Goal: Information Seeking & Learning: Understand process/instructions

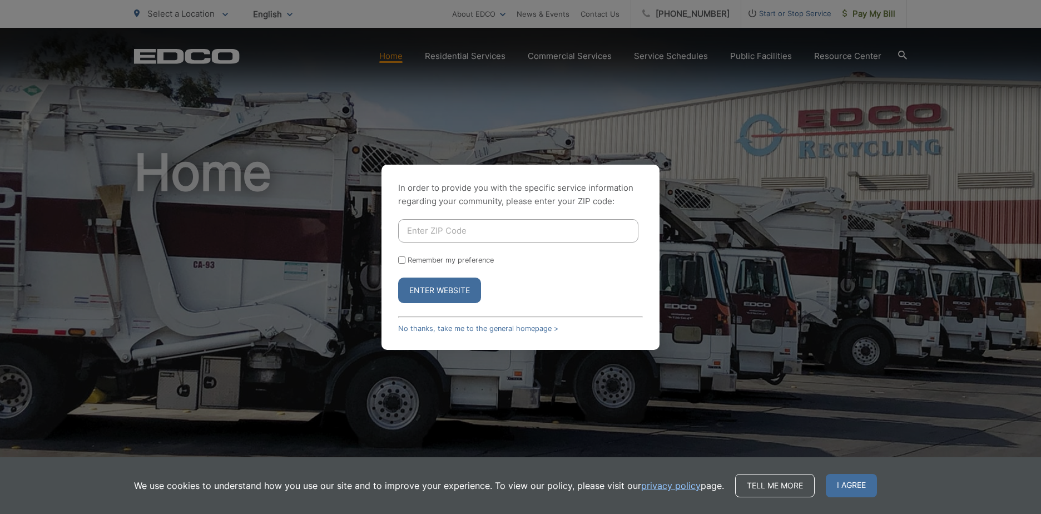
click at [426, 225] on input "Enter ZIP Code" at bounding box center [518, 230] width 240 height 23
type input "90712"
click at [440, 291] on button "Enter Website" at bounding box center [439, 290] width 83 height 26
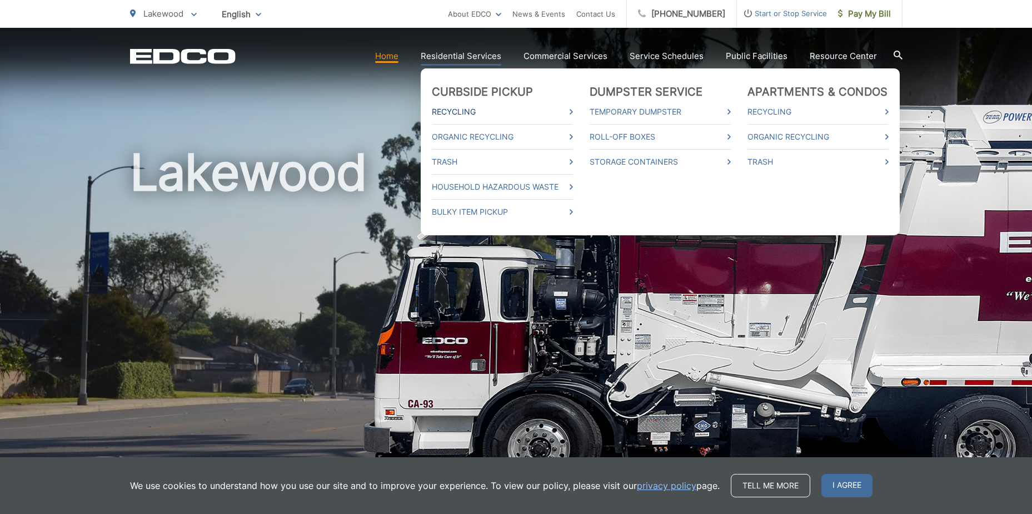
click at [470, 110] on link "Recycling" at bounding box center [502, 111] width 141 height 13
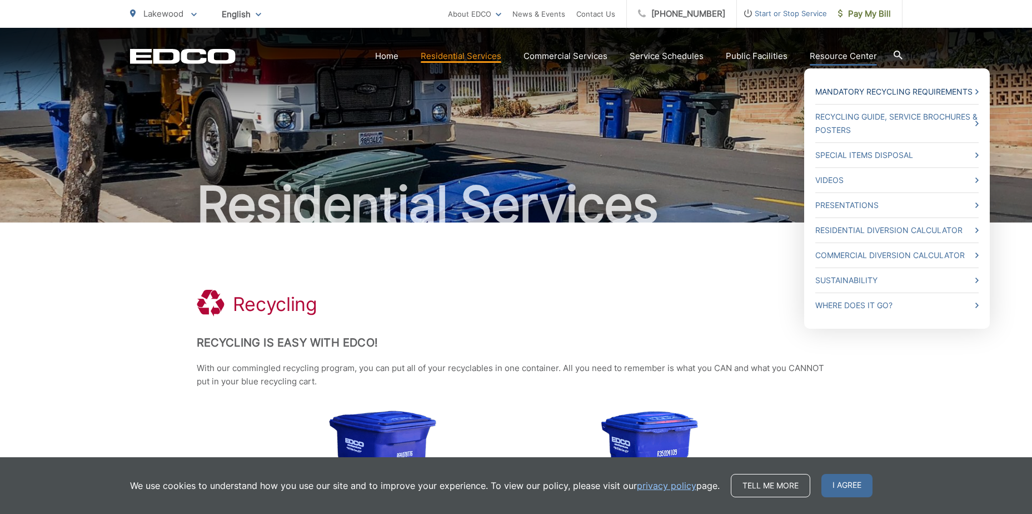
click at [832, 90] on link "Mandatory Recycling Requirements" at bounding box center [896, 91] width 163 height 13
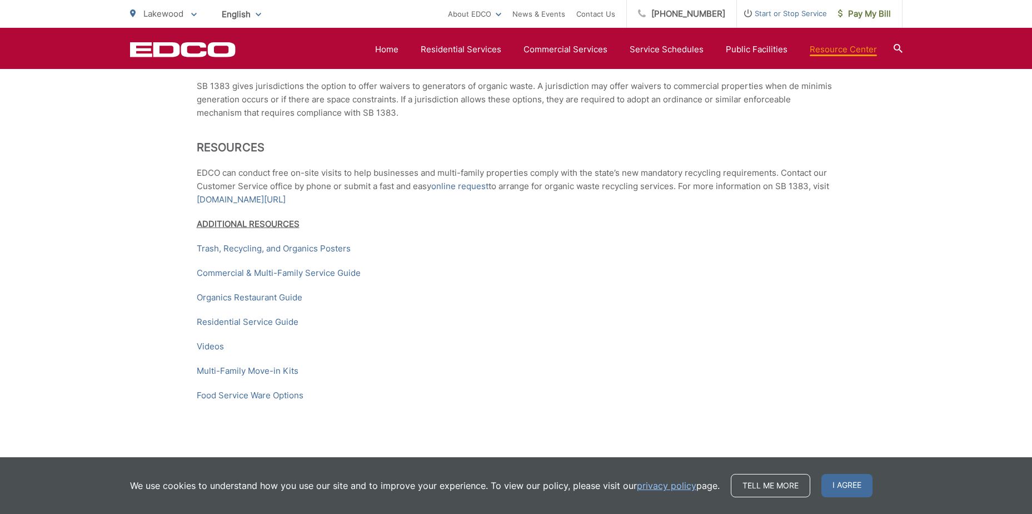
scroll to position [1668, 0]
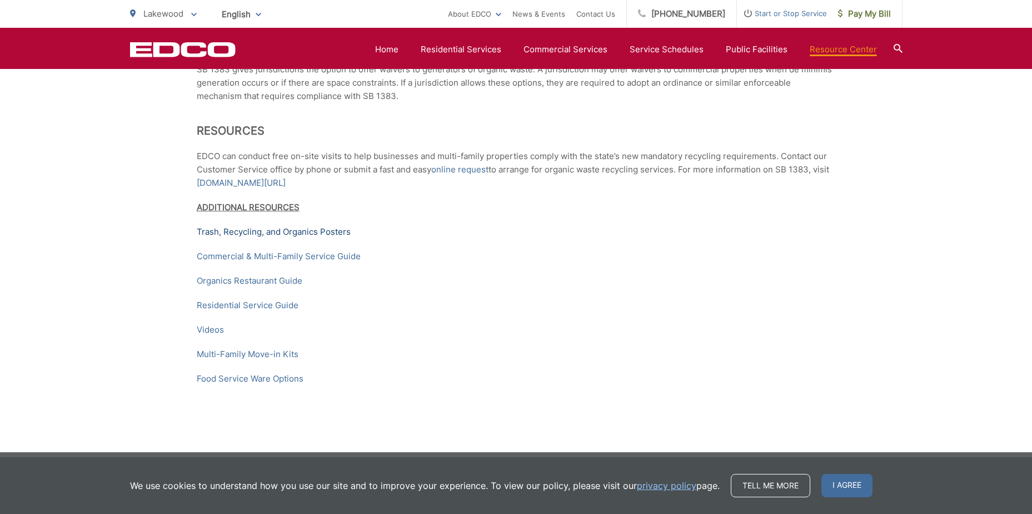
click at [270, 238] on link "Trash, Recycling, and Organics Posters" at bounding box center [274, 231] width 154 height 13
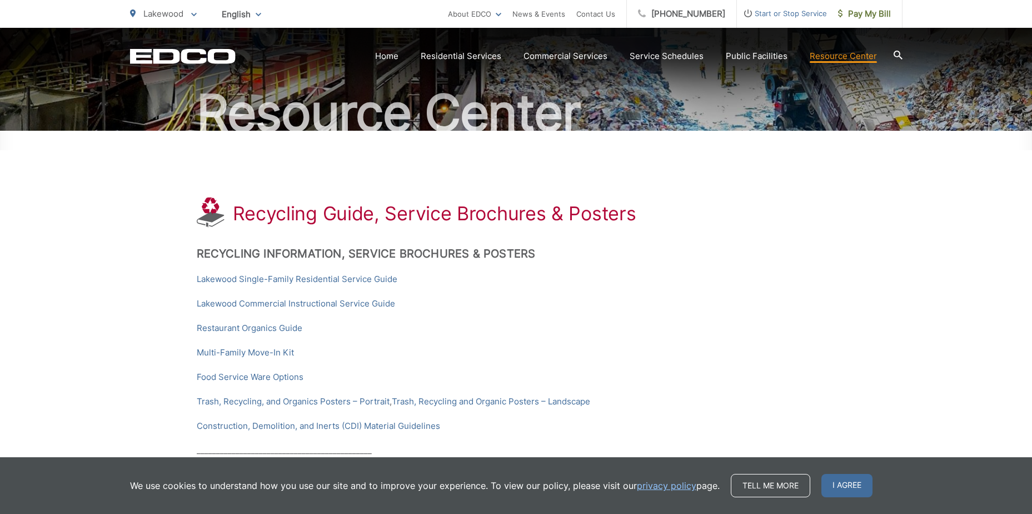
scroll to position [111, 0]
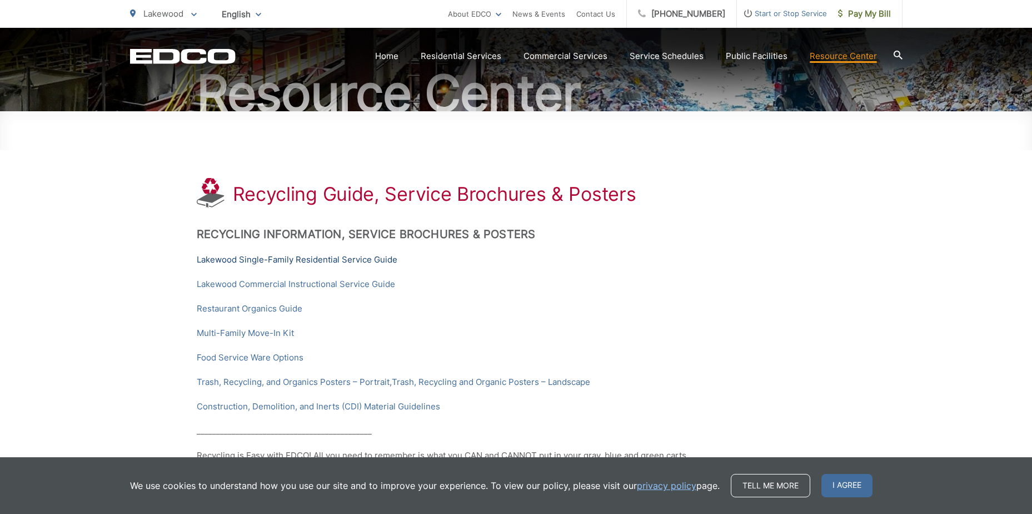
click at [248, 257] on link "Lakewood Single-Family Residential Service Guide" at bounding box center [297, 259] width 201 height 13
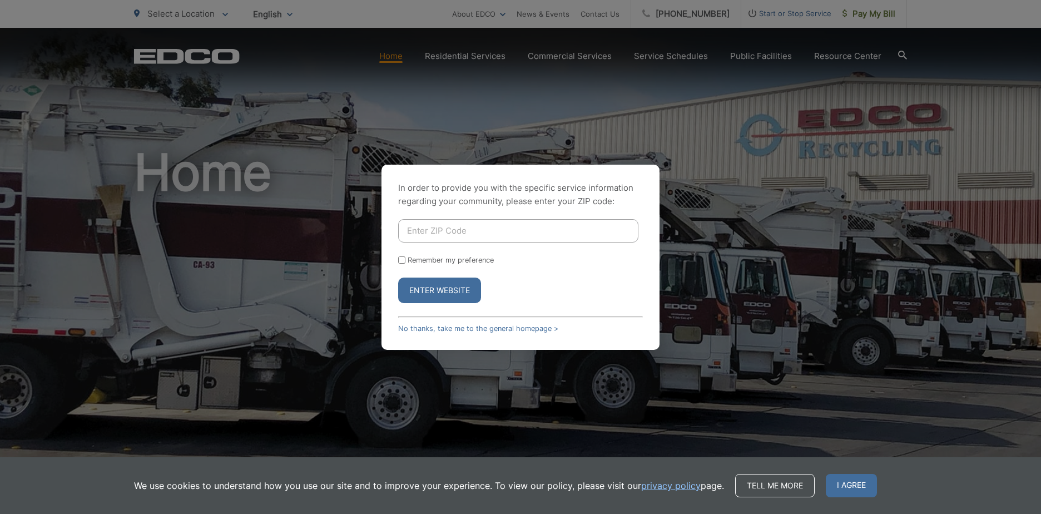
click at [437, 232] on input "Enter ZIP Code" at bounding box center [518, 230] width 240 height 23
type input "90712"
click at [444, 291] on button "Enter Website" at bounding box center [439, 290] width 83 height 26
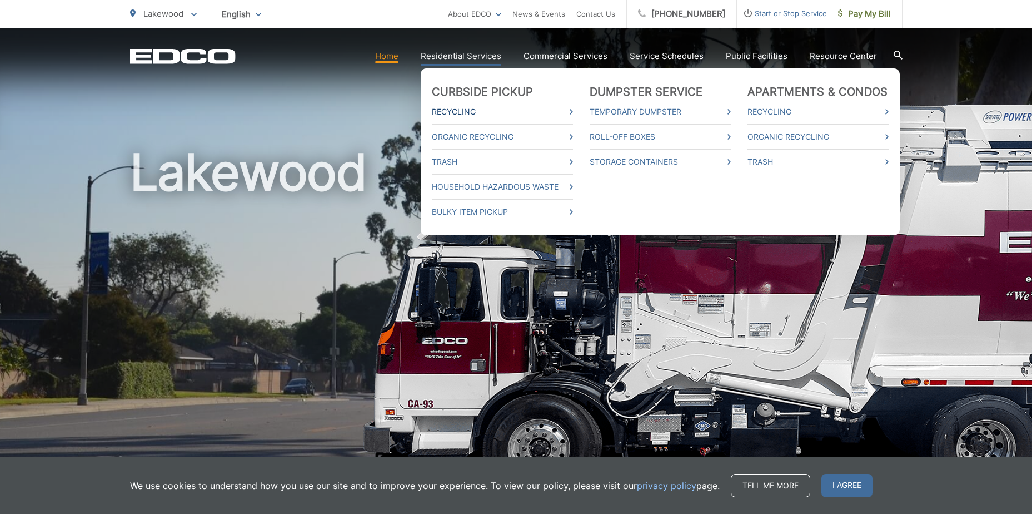
click at [482, 107] on link "Recycling" at bounding box center [502, 111] width 141 height 13
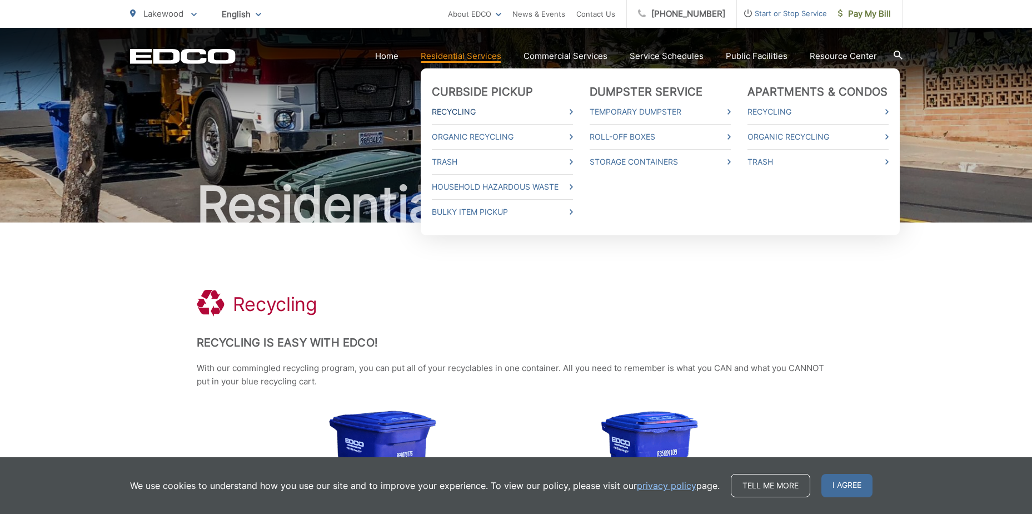
click at [573, 111] on icon at bounding box center [571, 112] width 3 height 6
click at [464, 136] on link "Organic Recycling" at bounding box center [502, 136] width 141 height 13
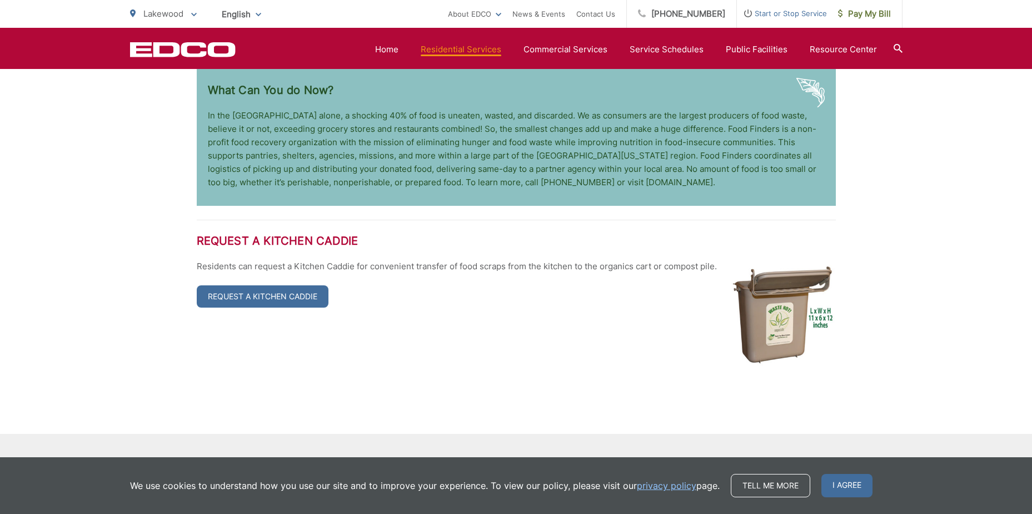
scroll to position [2132, 0]
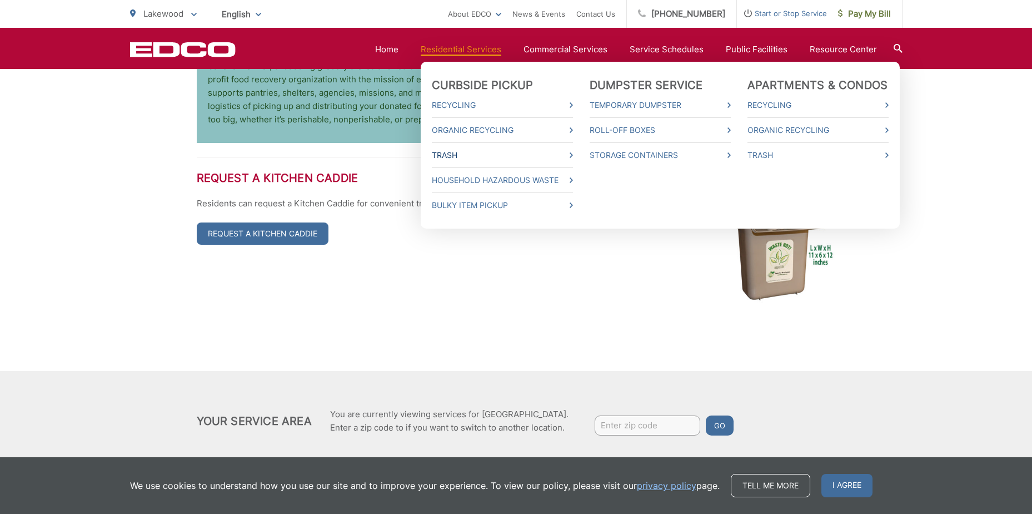
click at [472, 153] on link "Trash" at bounding box center [502, 154] width 141 height 13
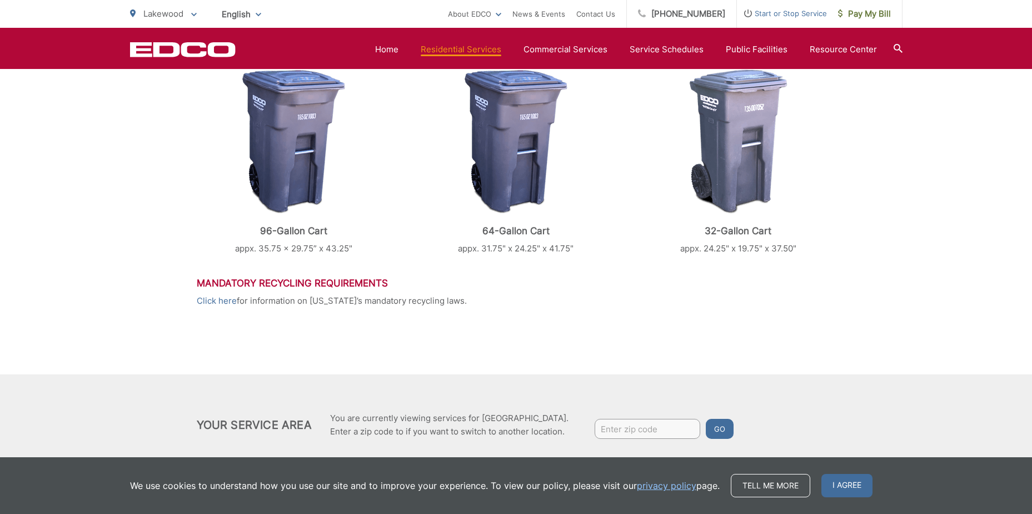
scroll to position [506, 0]
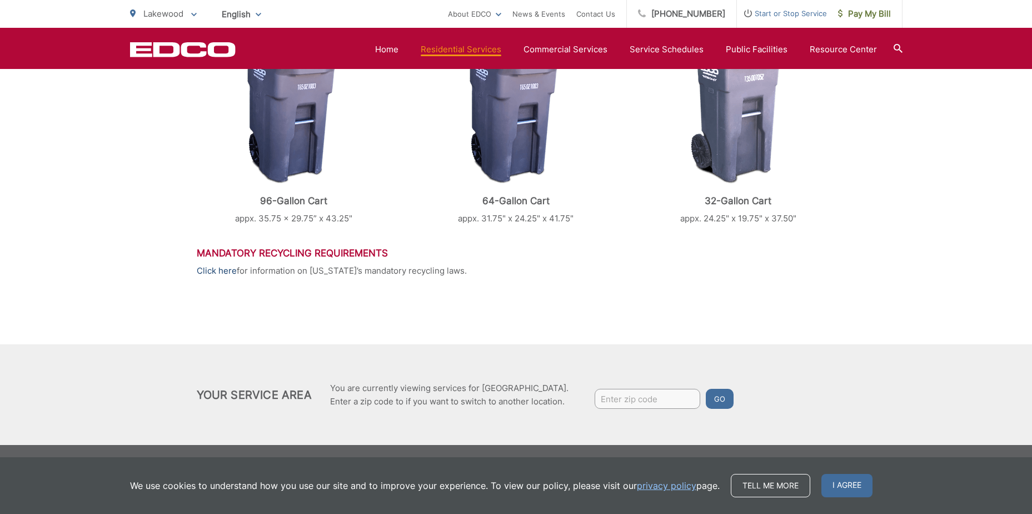
click at [203, 267] on link "Click here" at bounding box center [217, 270] width 40 height 13
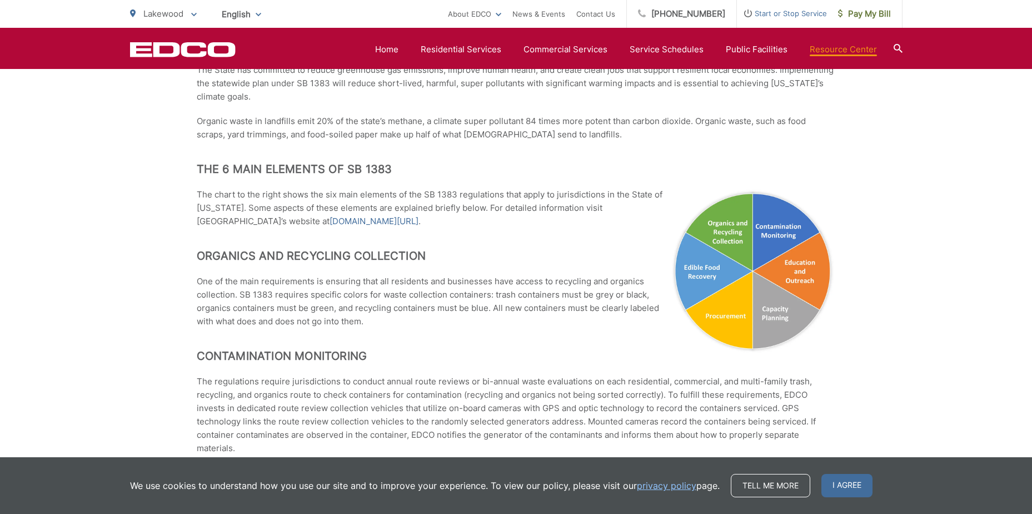
scroll to position [445, 0]
